Goal: Task Accomplishment & Management: Manage account settings

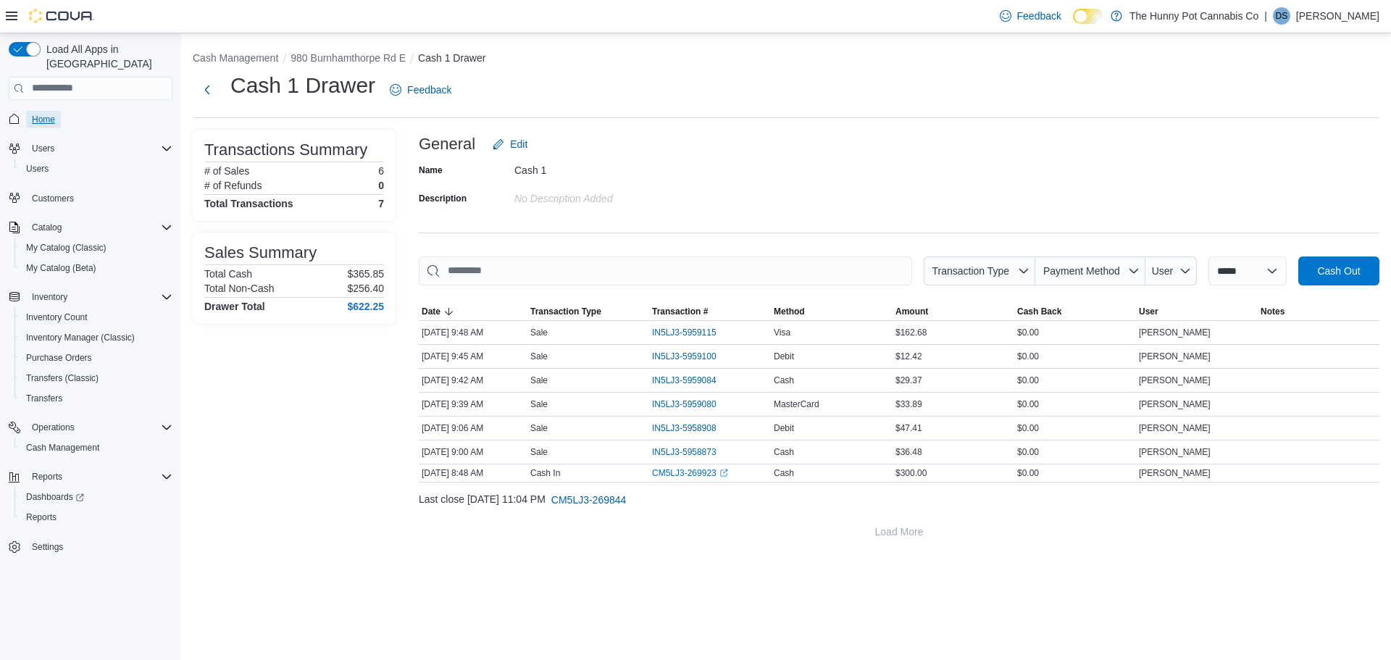
click at [51, 114] on span "Home" at bounding box center [43, 120] width 23 height 12
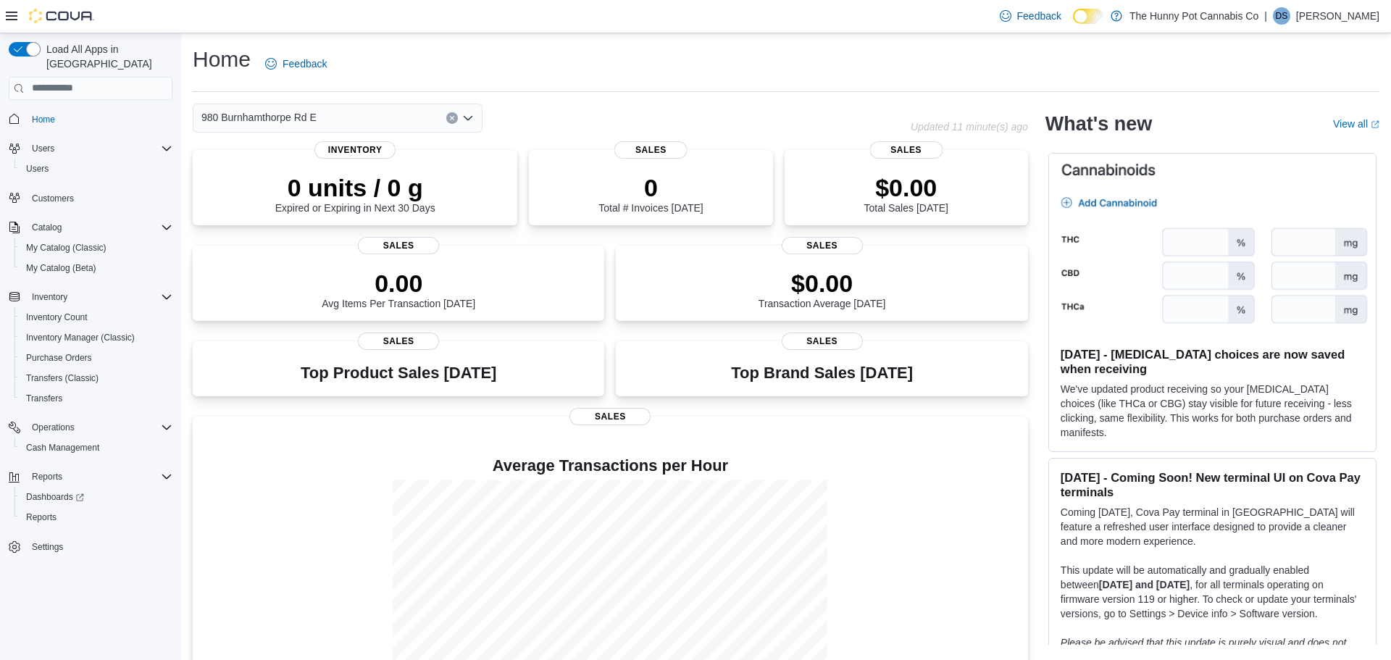
click at [86, 110] on span "Home" at bounding box center [99, 119] width 146 height 18
click at [558, 88] on div "Home Feedback" at bounding box center [786, 68] width 1187 height 47
click at [72, 110] on span "Home" at bounding box center [99, 119] width 146 height 18
click at [41, 114] on span "Home" at bounding box center [43, 120] width 23 height 12
click at [164, 291] on icon "Complex example" at bounding box center [167, 297] width 12 height 12
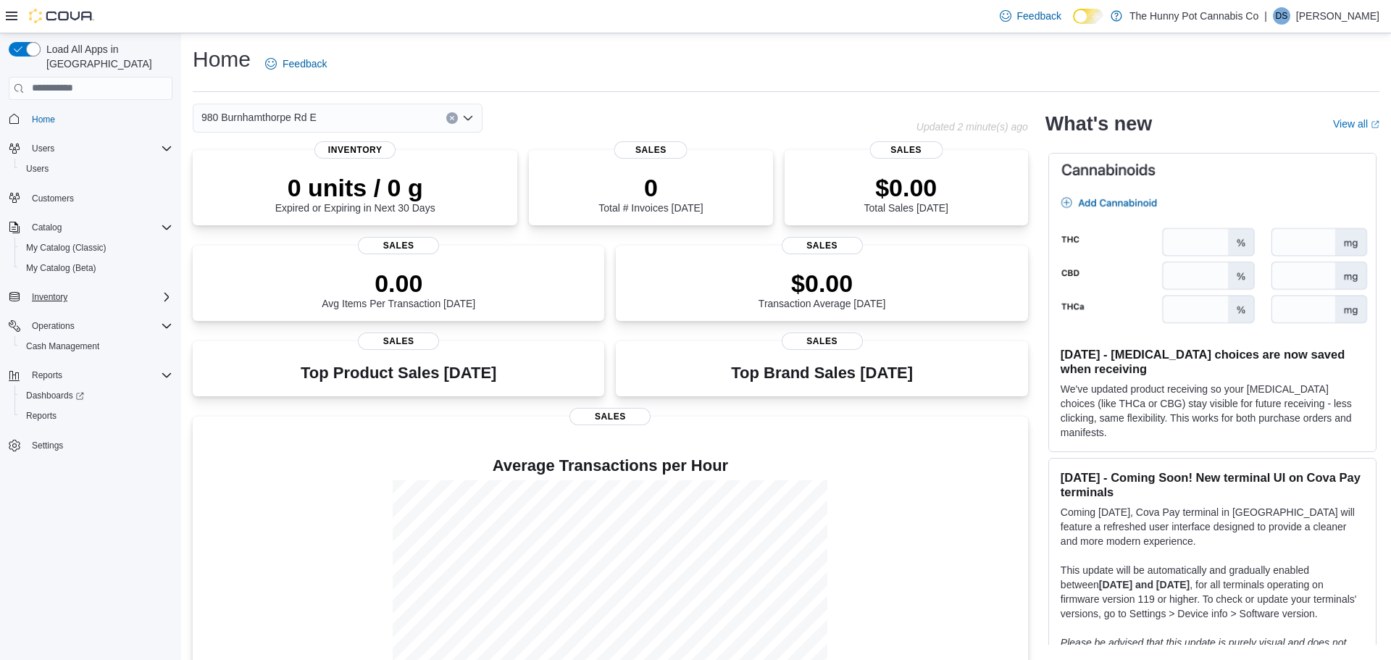
click at [164, 291] on icon "Complex example" at bounding box center [167, 297] width 12 height 12
click at [168, 222] on icon "Complex example" at bounding box center [167, 228] width 12 height 12
click at [94, 509] on div "Reports" at bounding box center [96, 517] width 152 height 17
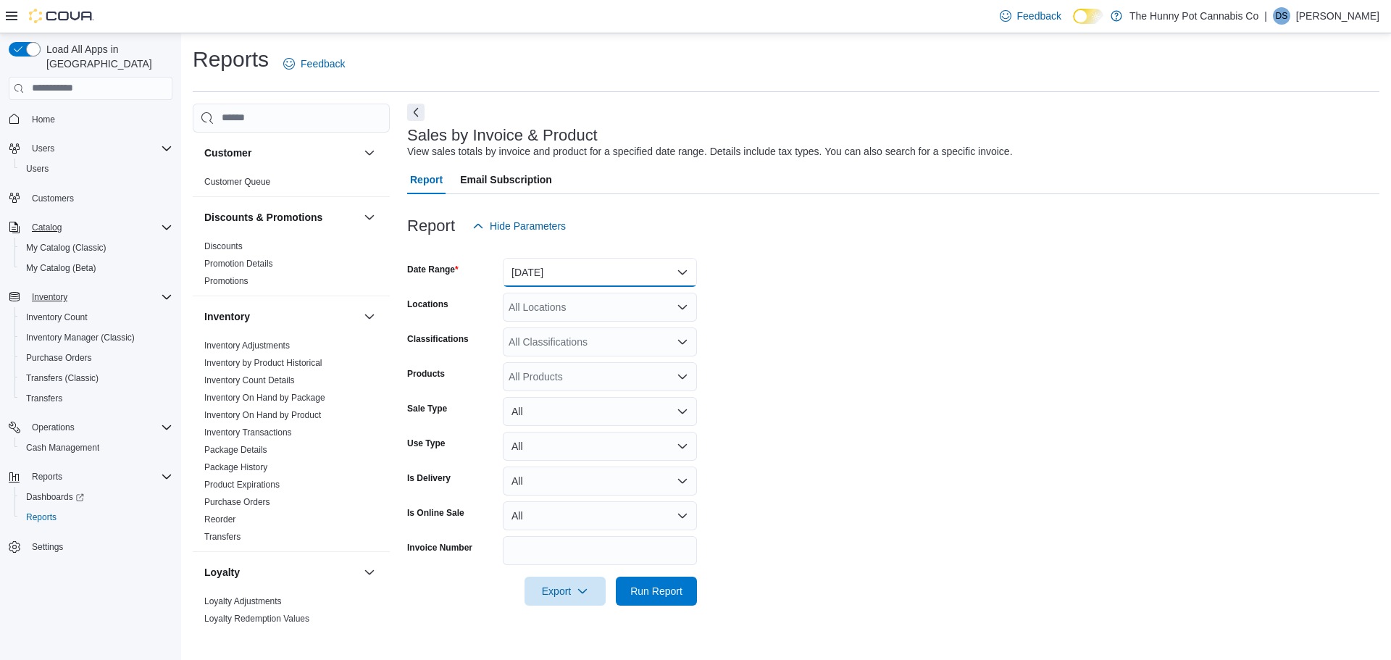
click at [647, 279] on button "Yesterday" at bounding box center [600, 272] width 194 height 29
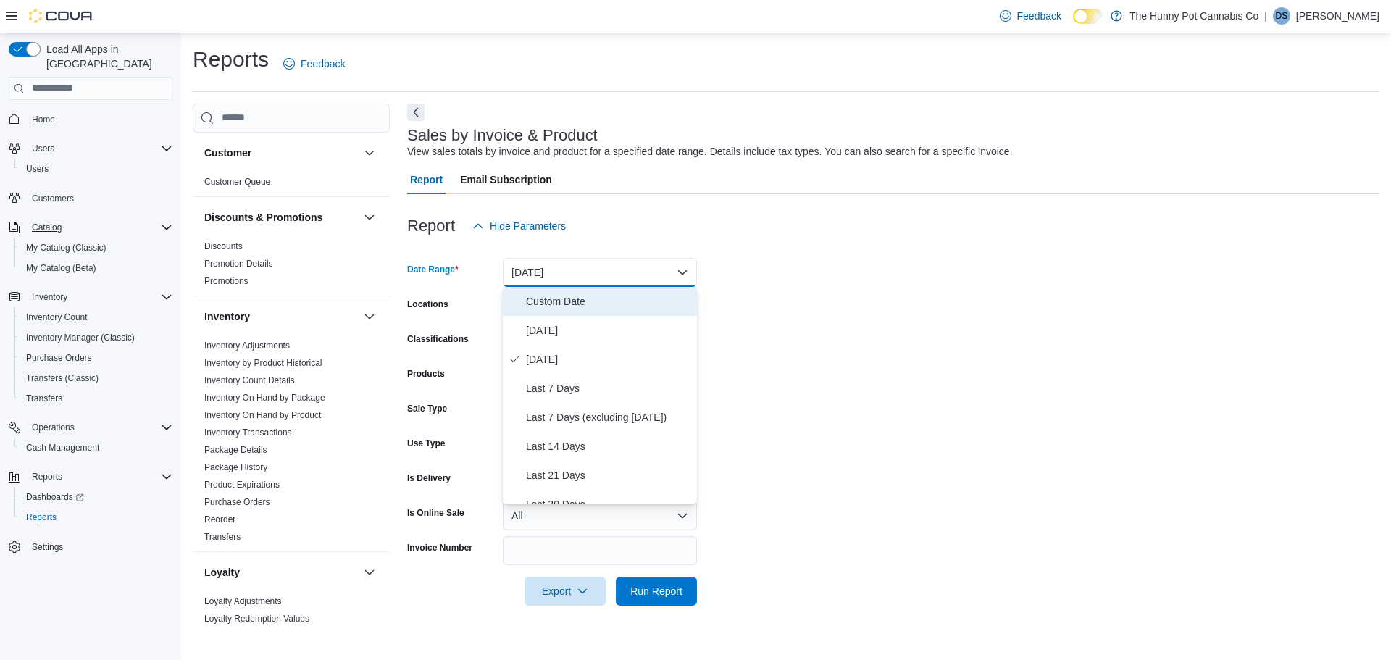
click at [620, 300] on span "Custom Date" at bounding box center [608, 301] width 165 height 17
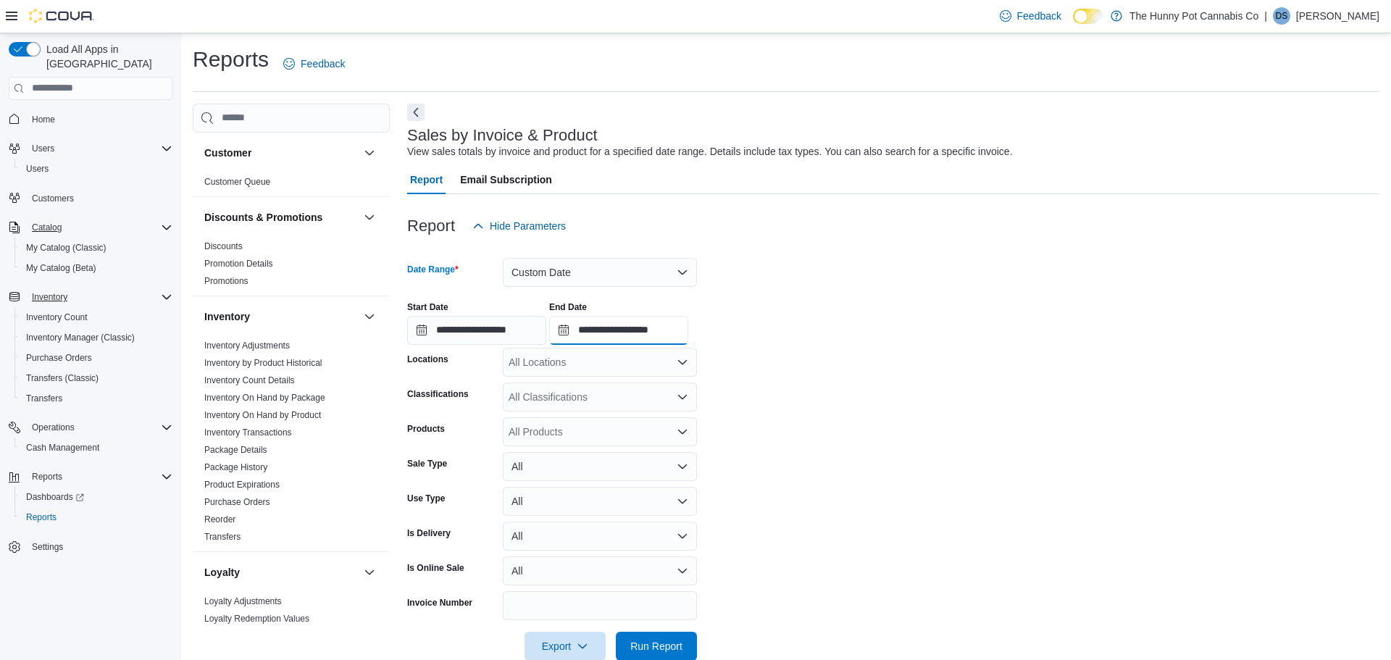
click at [687, 330] on input "**********" at bounding box center [618, 330] width 139 height 29
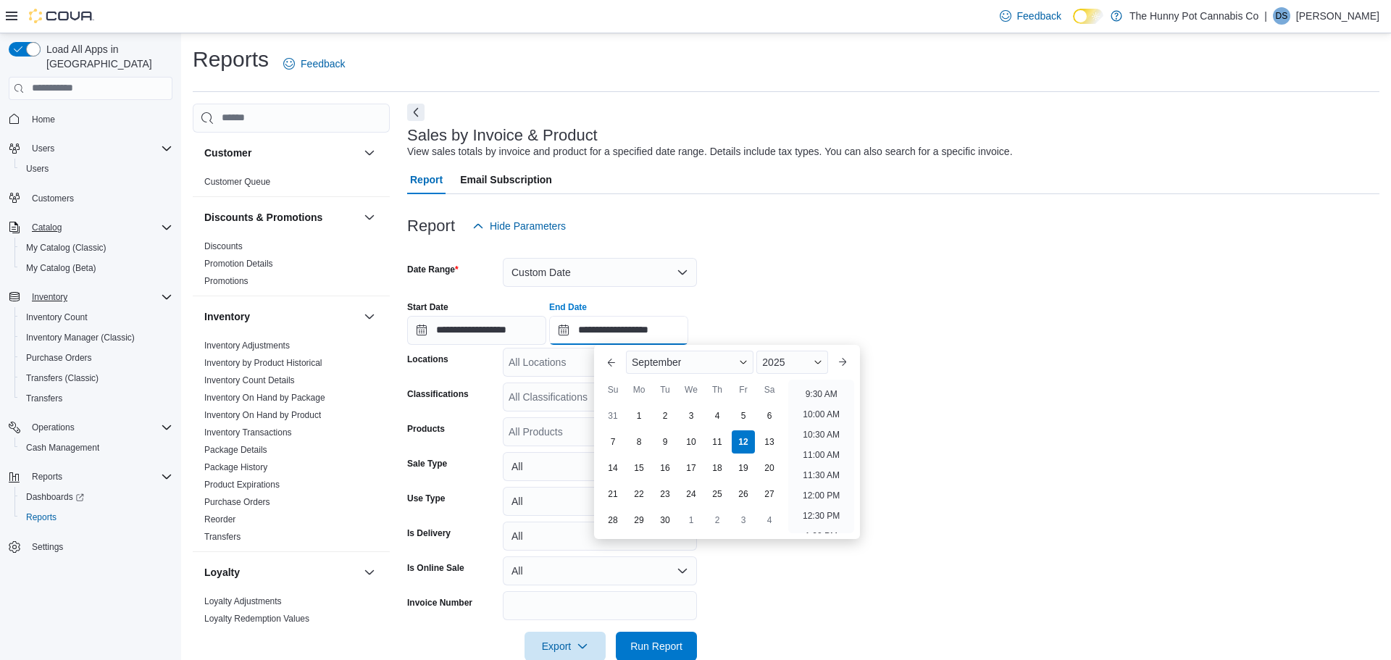
scroll to position [380, 0]
click at [822, 421] on li "10:00 AM" at bounding box center [821, 416] width 49 height 17
type input "**********"
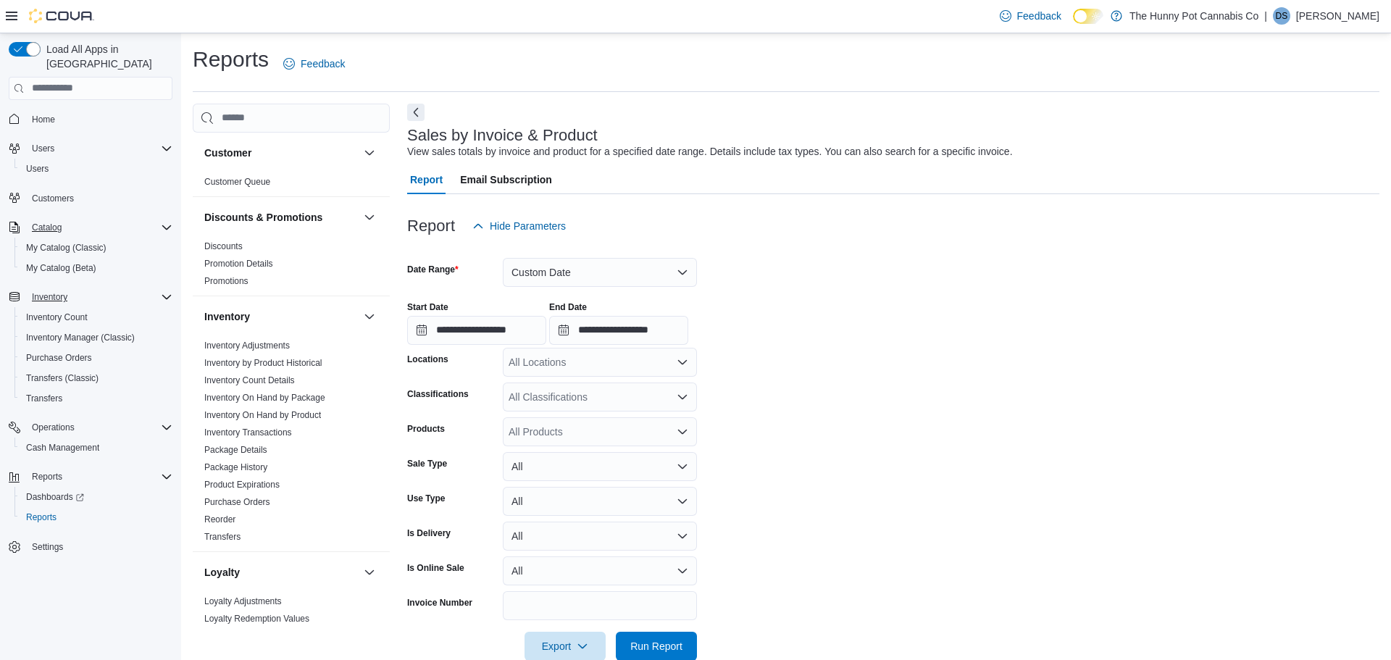
click at [622, 365] on div "All Locations" at bounding box center [600, 362] width 194 height 29
type input "***"
click at [630, 378] on button "980 Burnhamthorpe Rd E" at bounding box center [600, 387] width 194 height 21
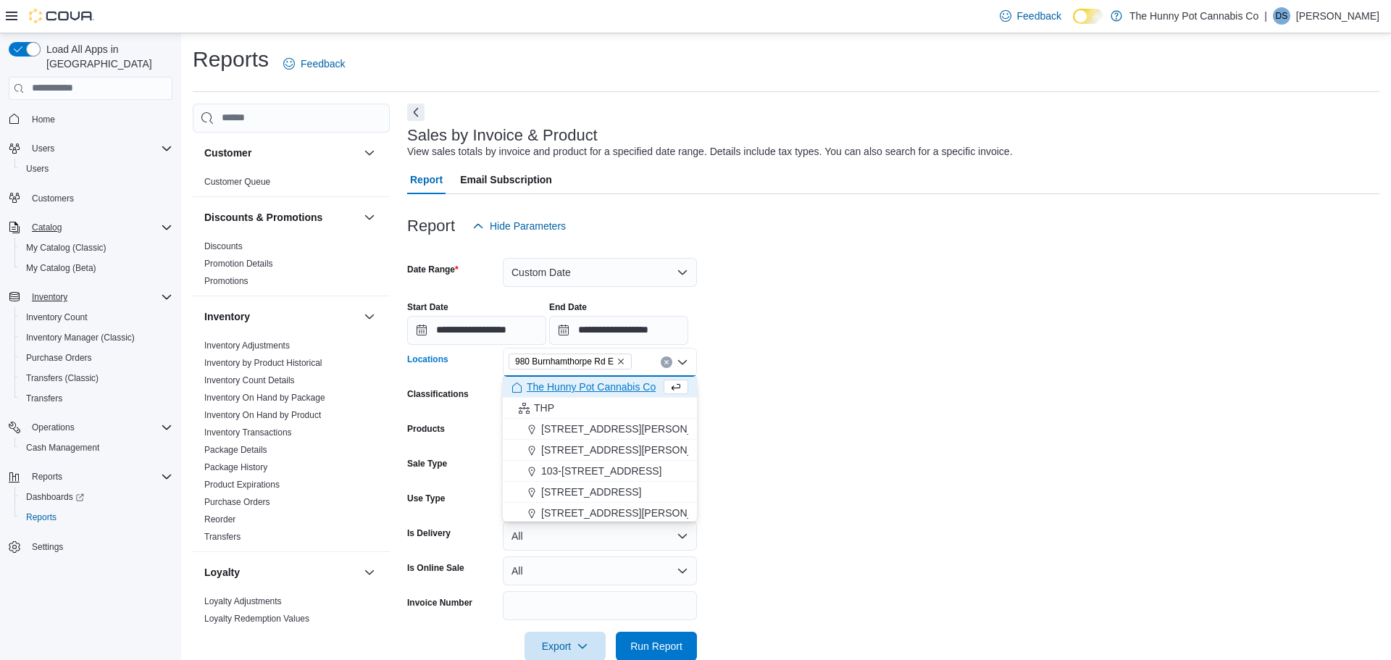
click at [817, 415] on form "**********" at bounding box center [893, 451] width 973 height 420
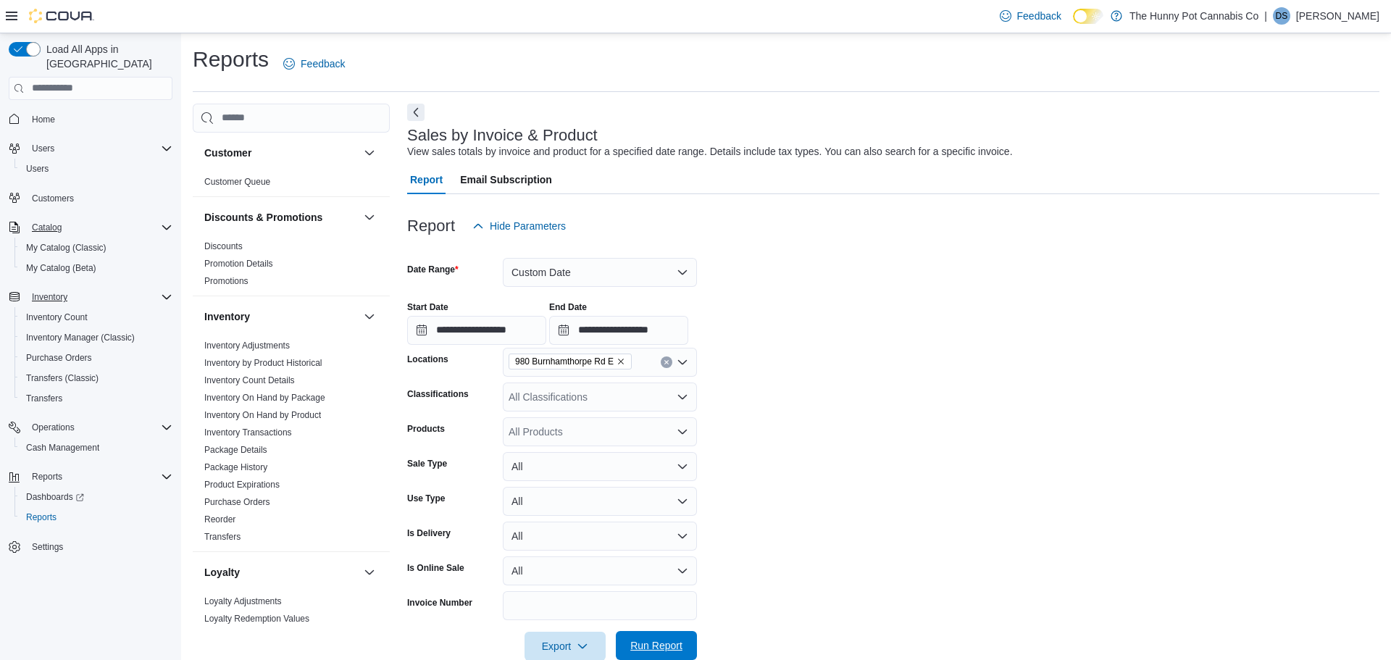
click at [670, 637] on span "Run Report" at bounding box center [657, 645] width 64 height 29
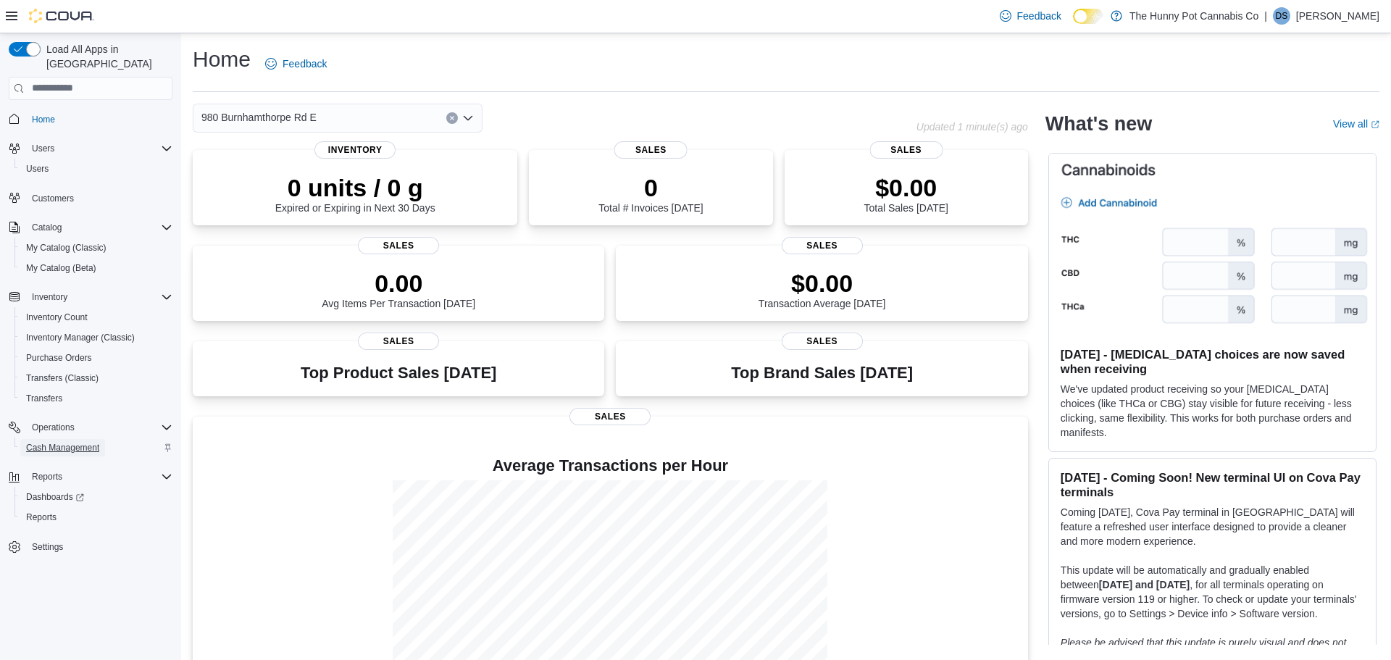
click at [75, 442] on span "Cash Management" at bounding box center [62, 448] width 73 height 12
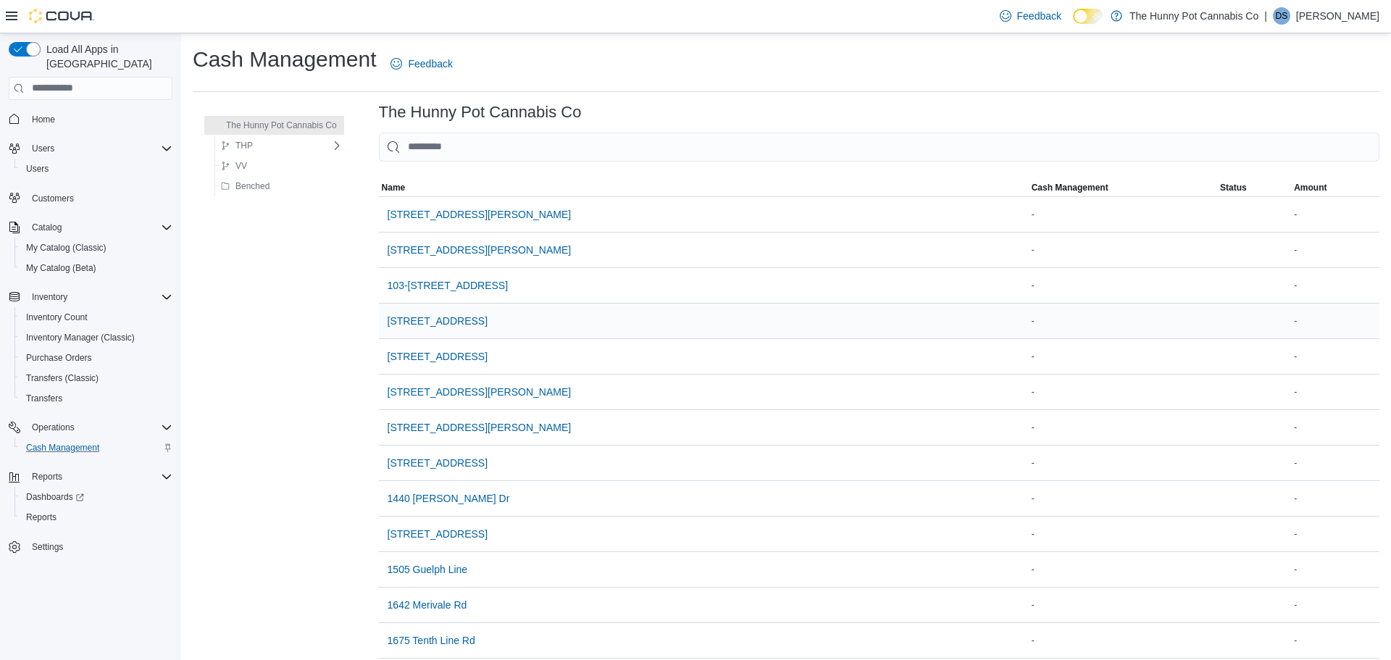
scroll to position [1146, 0]
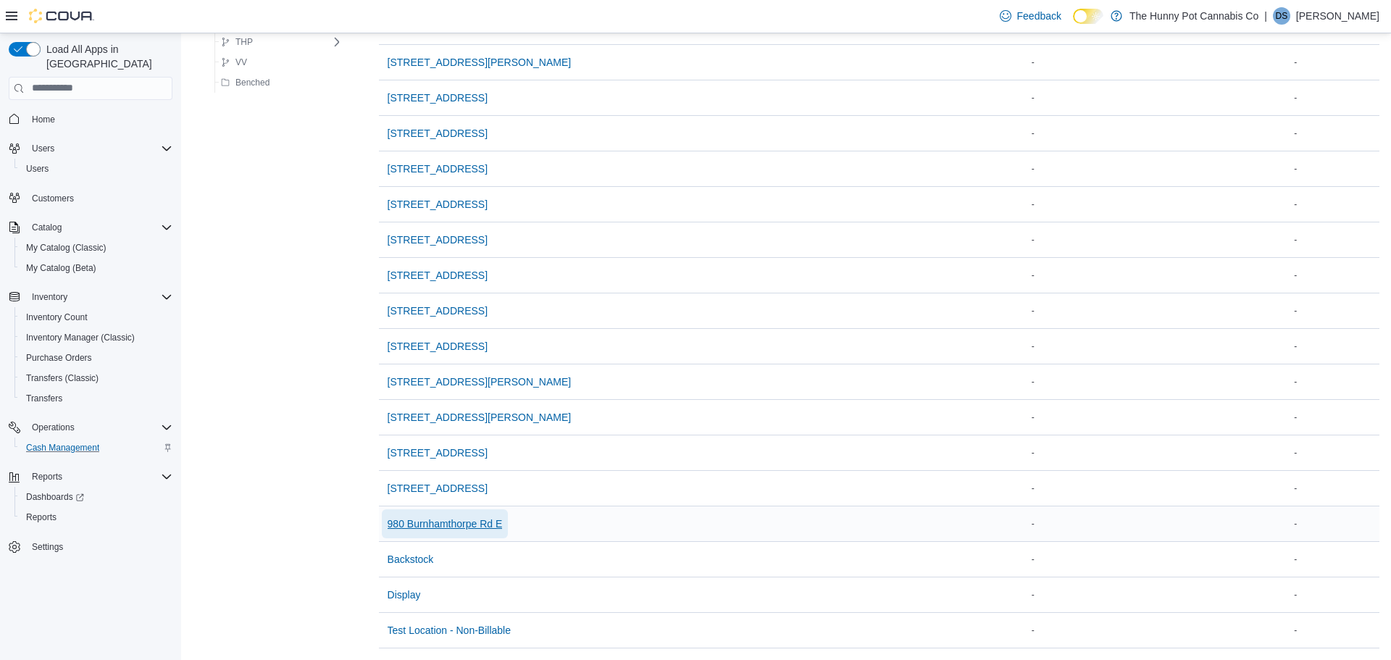
click at [453, 518] on span "980 Burnhamthorpe Rd E" at bounding box center [445, 524] width 115 height 14
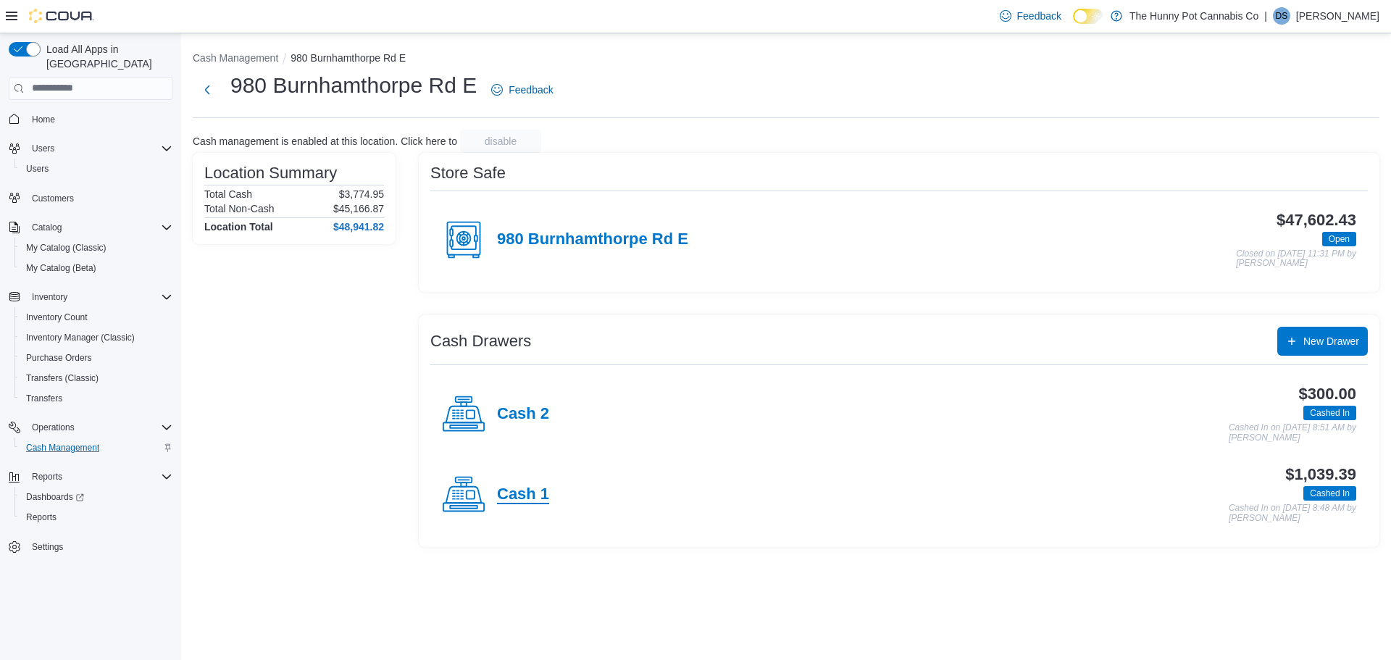
click at [528, 499] on h4 "Cash 1" at bounding box center [523, 495] width 52 height 19
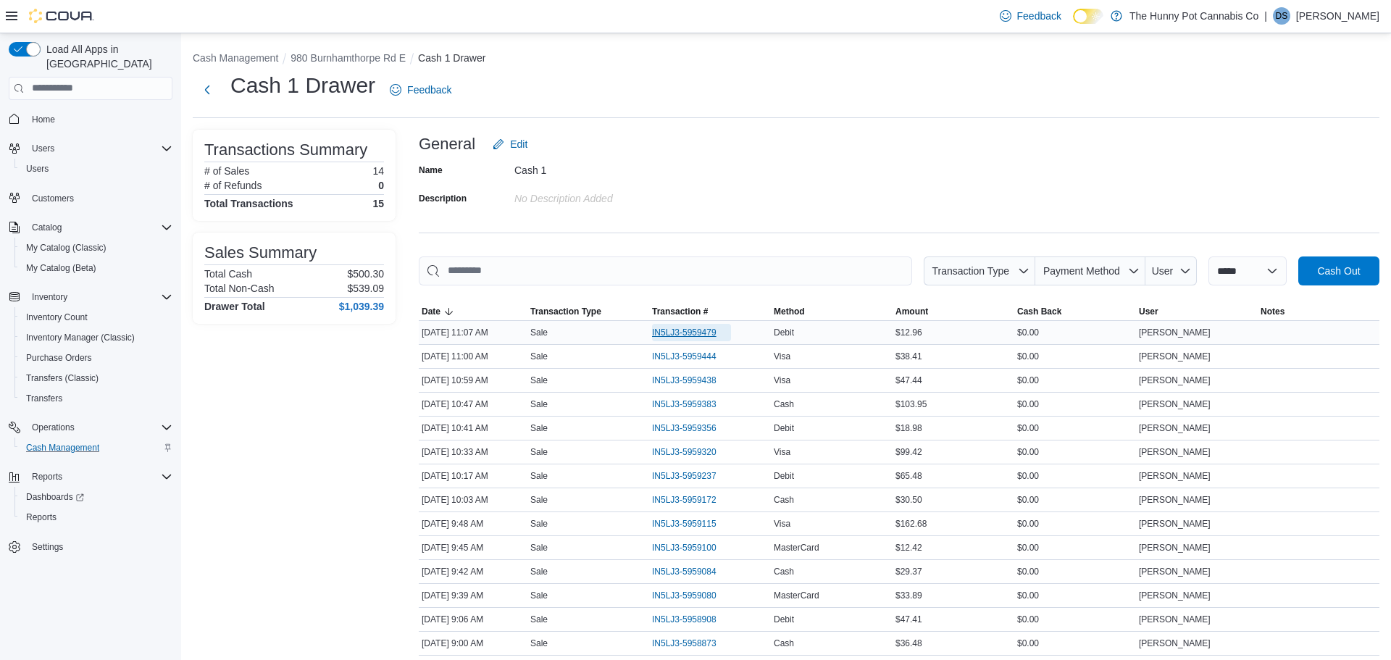
click at [673, 335] on span "IN5LJ3-5959479" at bounding box center [684, 333] width 64 height 12
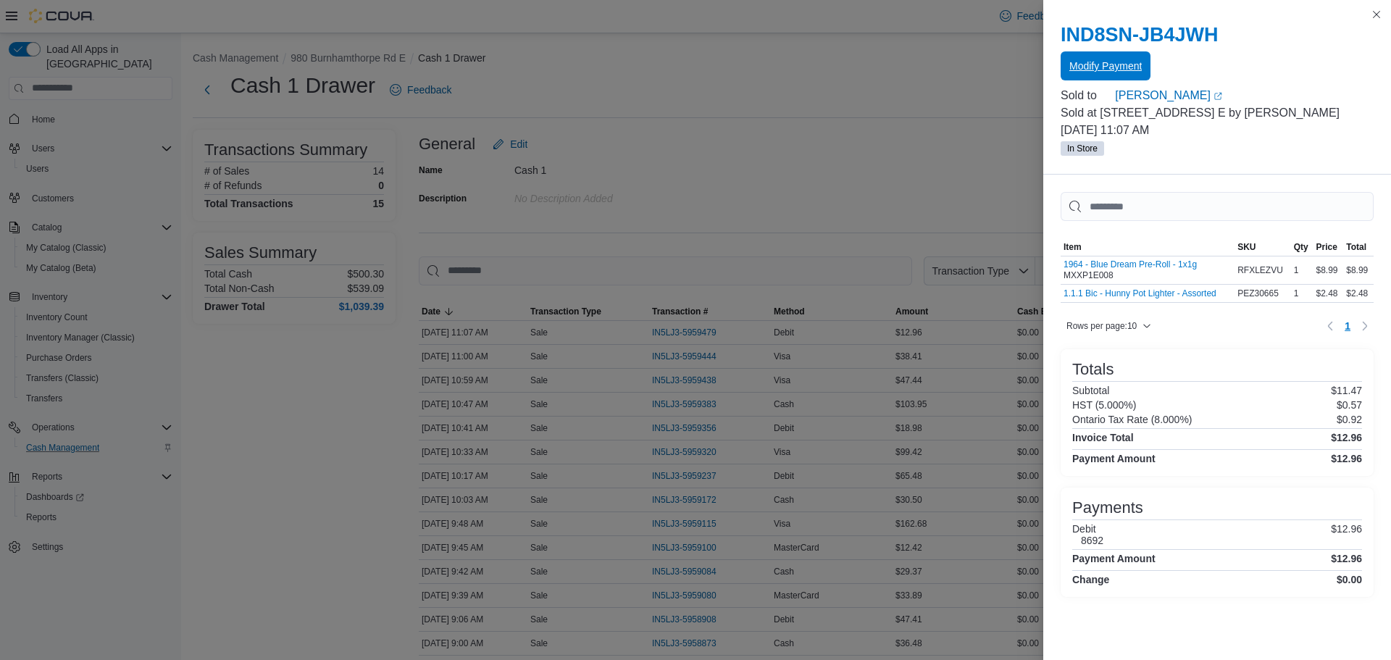
click at [1065, 59] on button "Modify Payment" at bounding box center [1106, 65] width 90 height 29
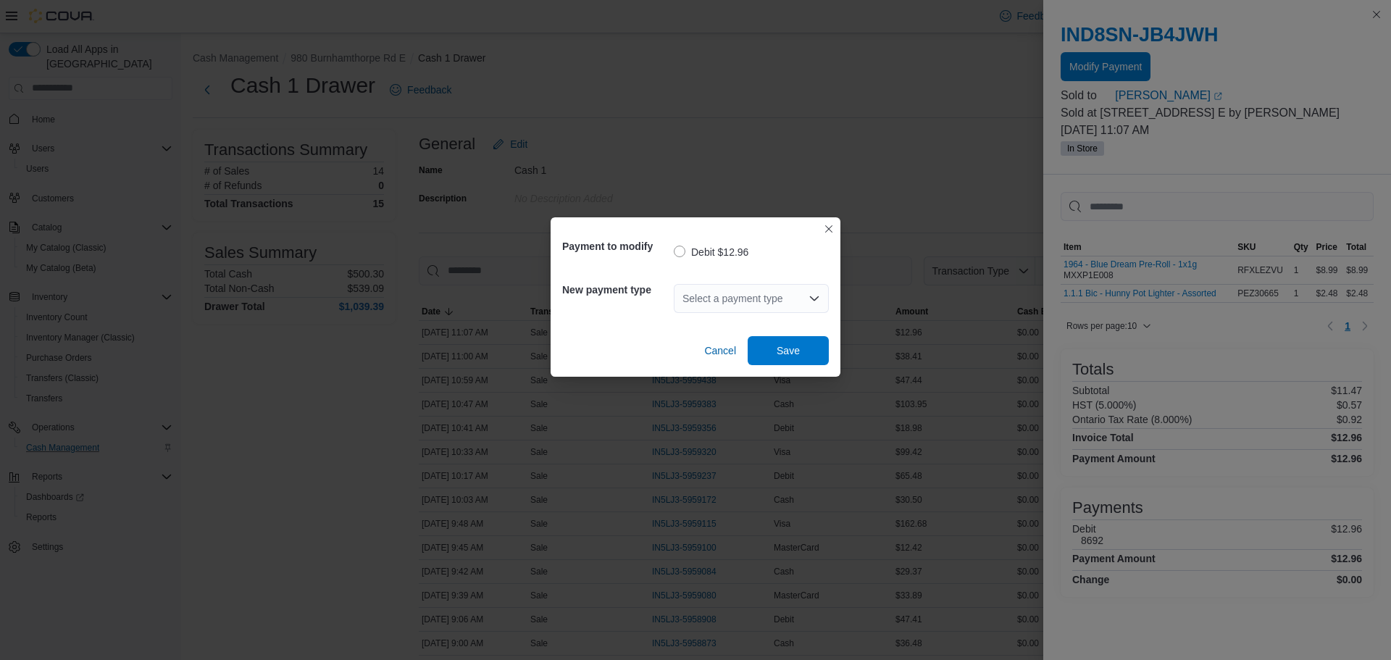
click at [763, 299] on div "Select a payment type" at bounding box center [751, 298] width 155 height 29
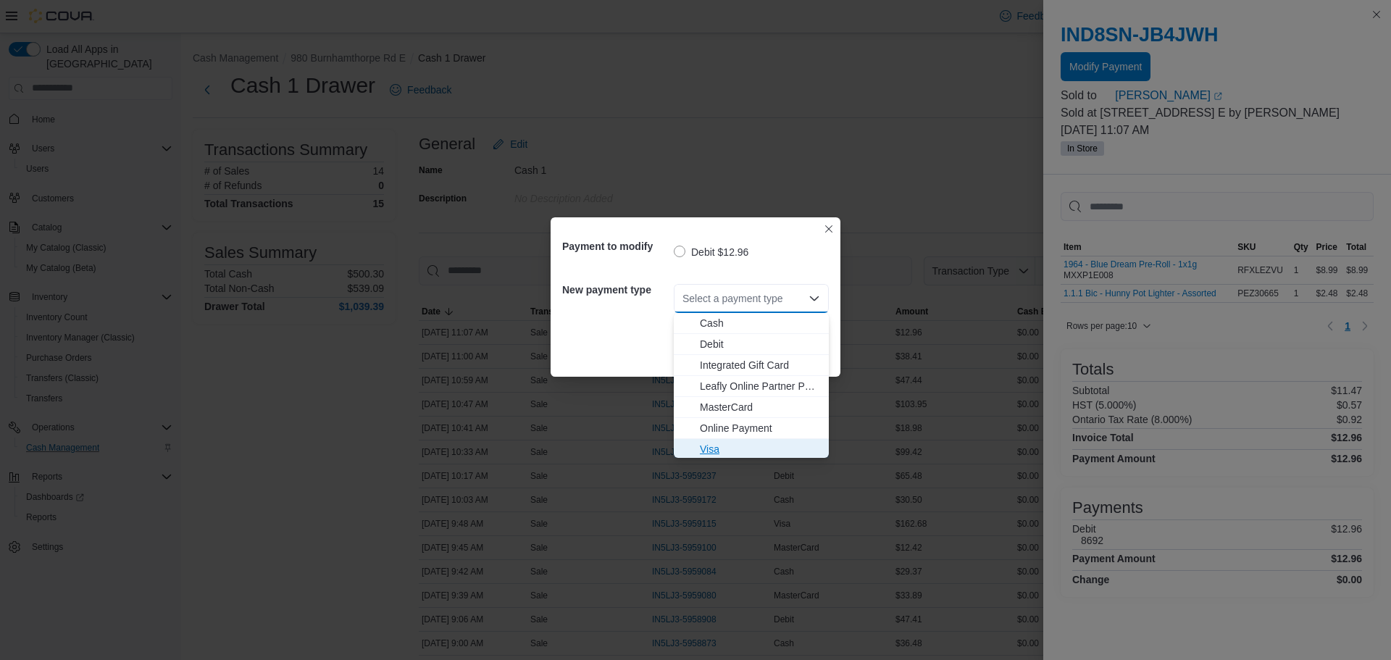
click at [713, 449] on span "Visa" at bounding box center [760, 449] width 120 height 14
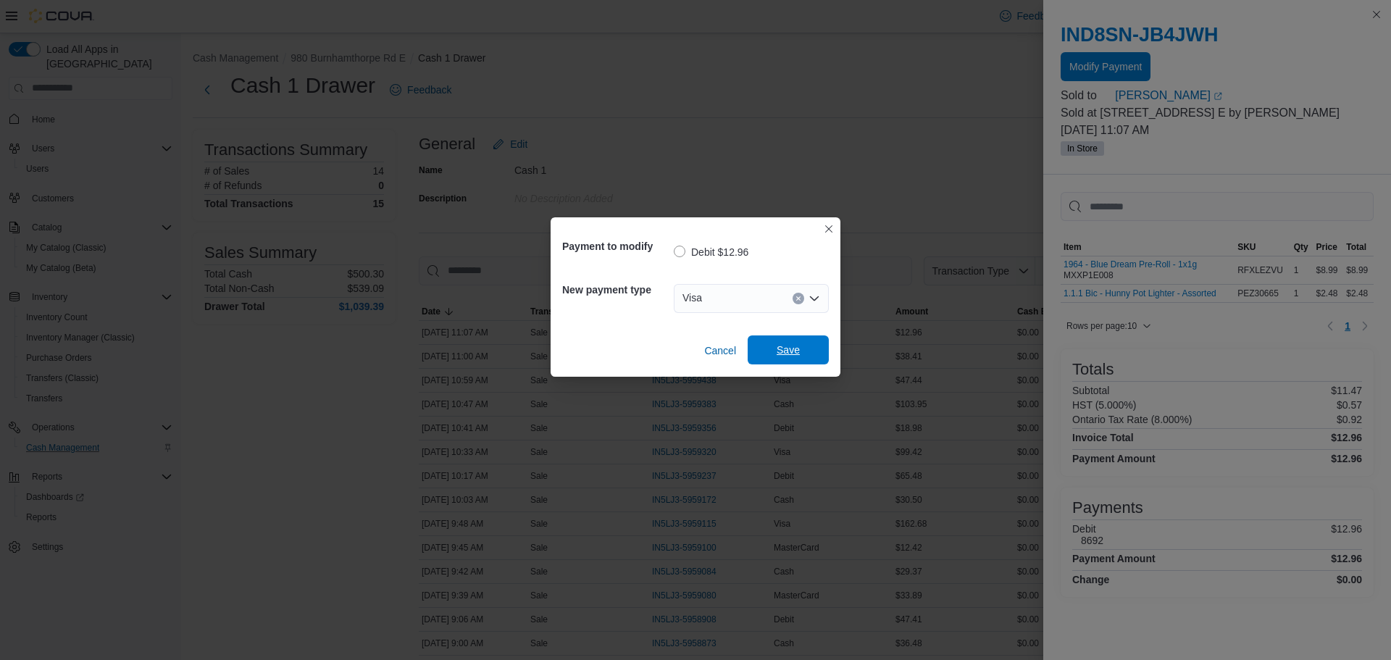
click at [780, 360] on span "Save" at bounding box center [789, 350] width 64 height 29
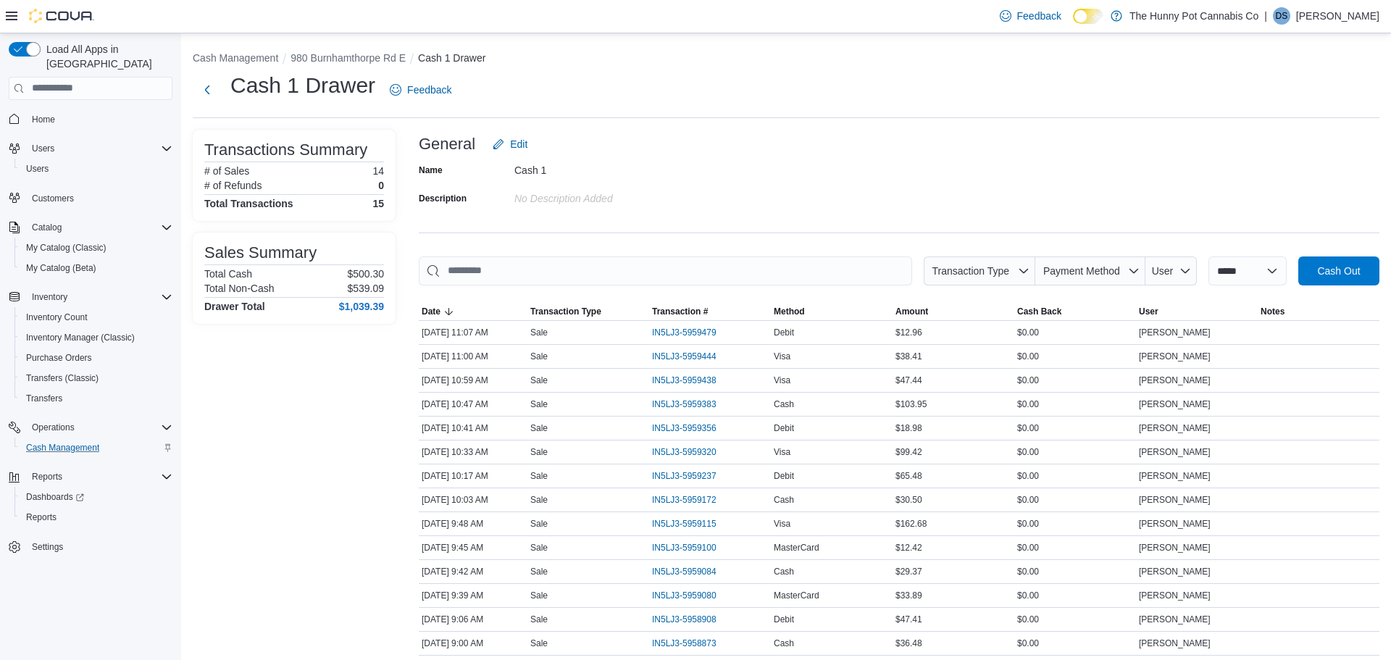
click at [327, 412] on div "Transactions Summary # of Sales 14 # of Refunds 0 Total Transactions 15 Sales S…" at bounding box center [294, 434] width 203 height 608
click at [632, 172] on div "Cash 1" at bounding box center [612, 167] width 194 height 17
click at [301, 438] on div "Transactions Summary # of Sales 14 # of Refunds 0 Total Transactions 15 Sales S…" at bounding box center [294, 434] width 203 height 608
click at [644, 112] on div "Cash 1 Drawer Feedback" at bounding box center [786, 94] width 1187 height 47
click at [367, 407] on div "Transactions Summary # of Sales 14 # of Refunds 0 Total Transactions 15 Sales S…" at bounding box center [294, 434] width 203 height 608
